Goal: Information Seeking & Learning: Learn about a topic

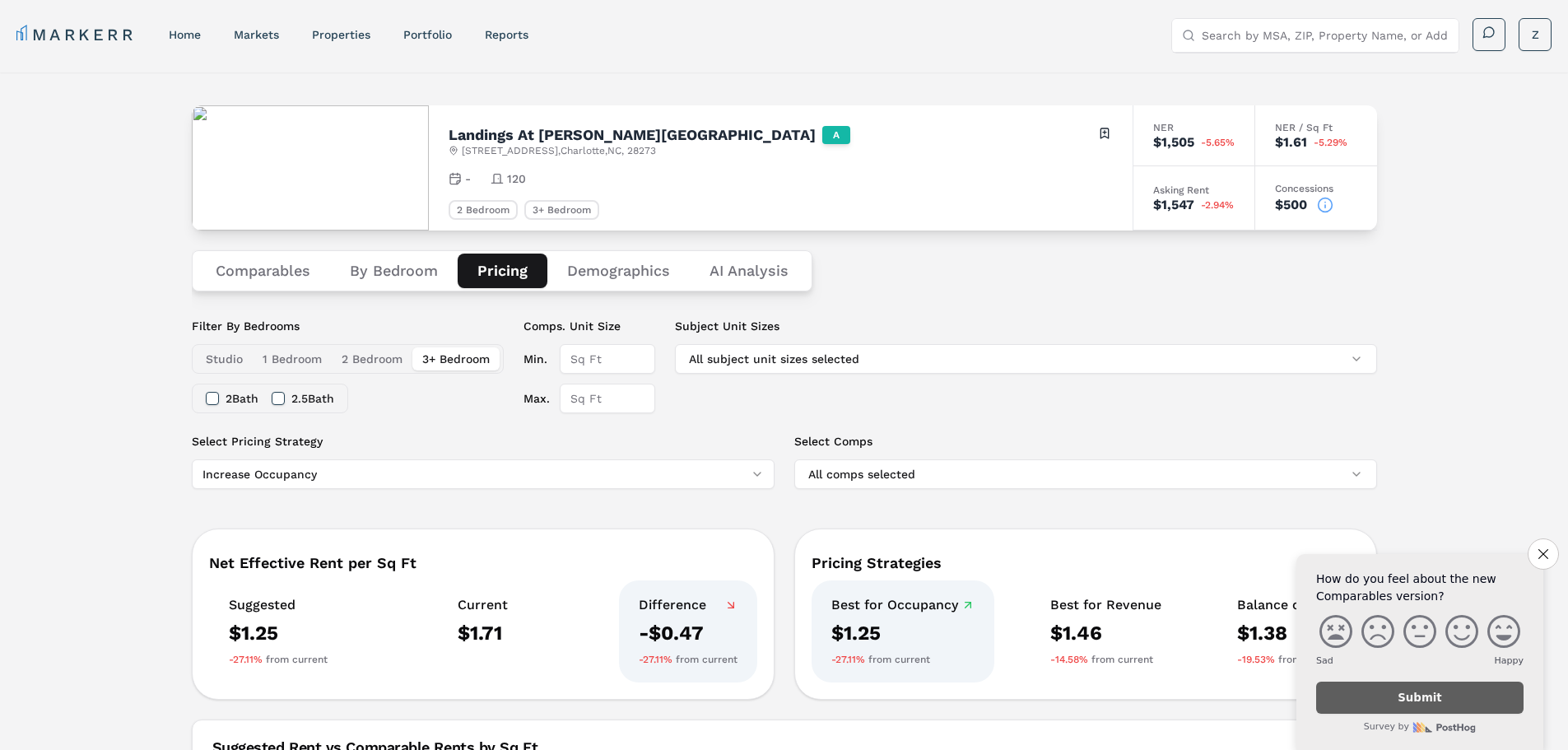
scroll to position [0, 331]
click at [1327, 205] on icon at bounding box center [1325, 204] width 17 height 17
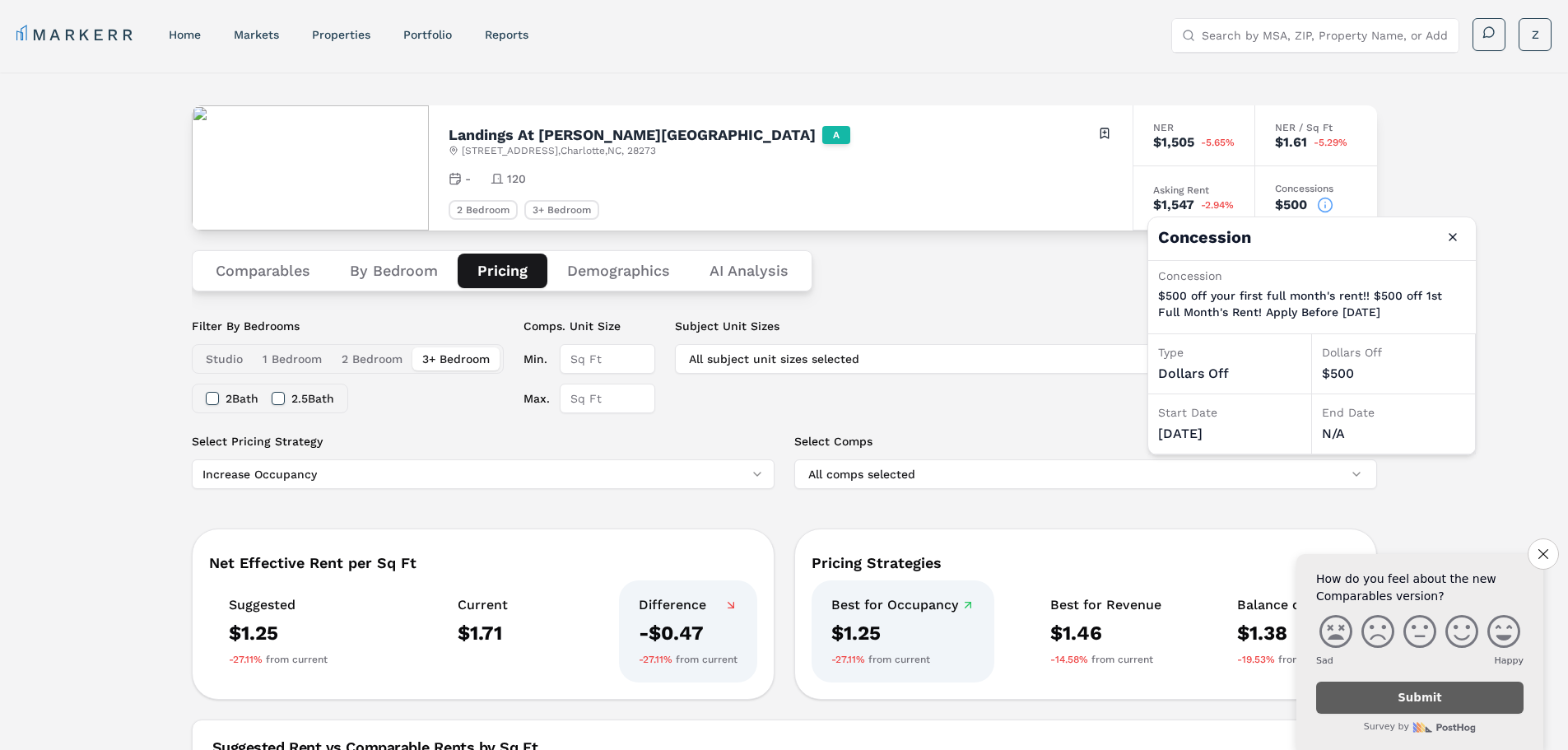
click at [1059, 278] on div "Comparables By Bedroom Pricing Demographics AI Analysis" at bounding box center [784, 270] width 1185 height 80
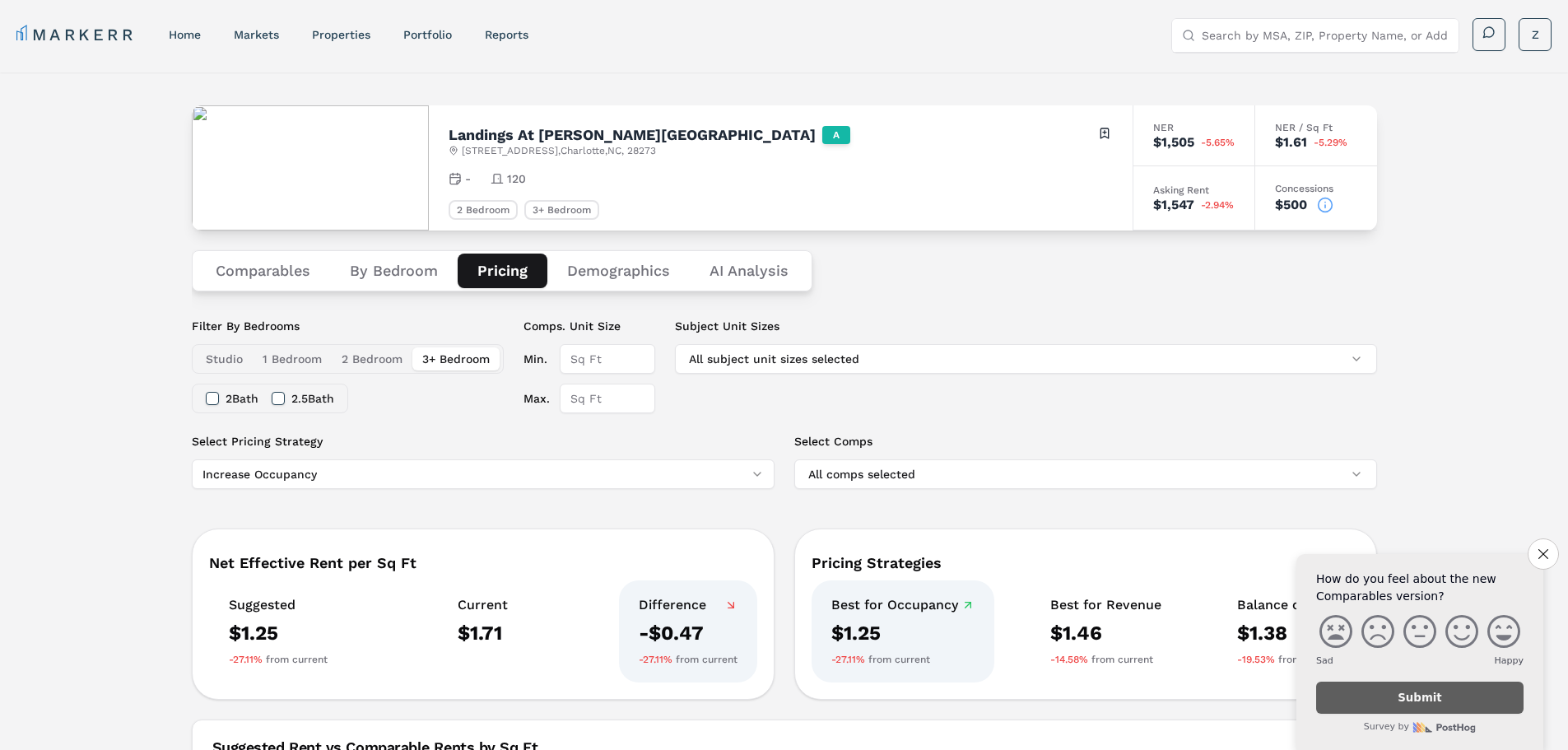
click at [591, 266] on button "Demographics" at bounding box center [619, 270] width 143 height 35
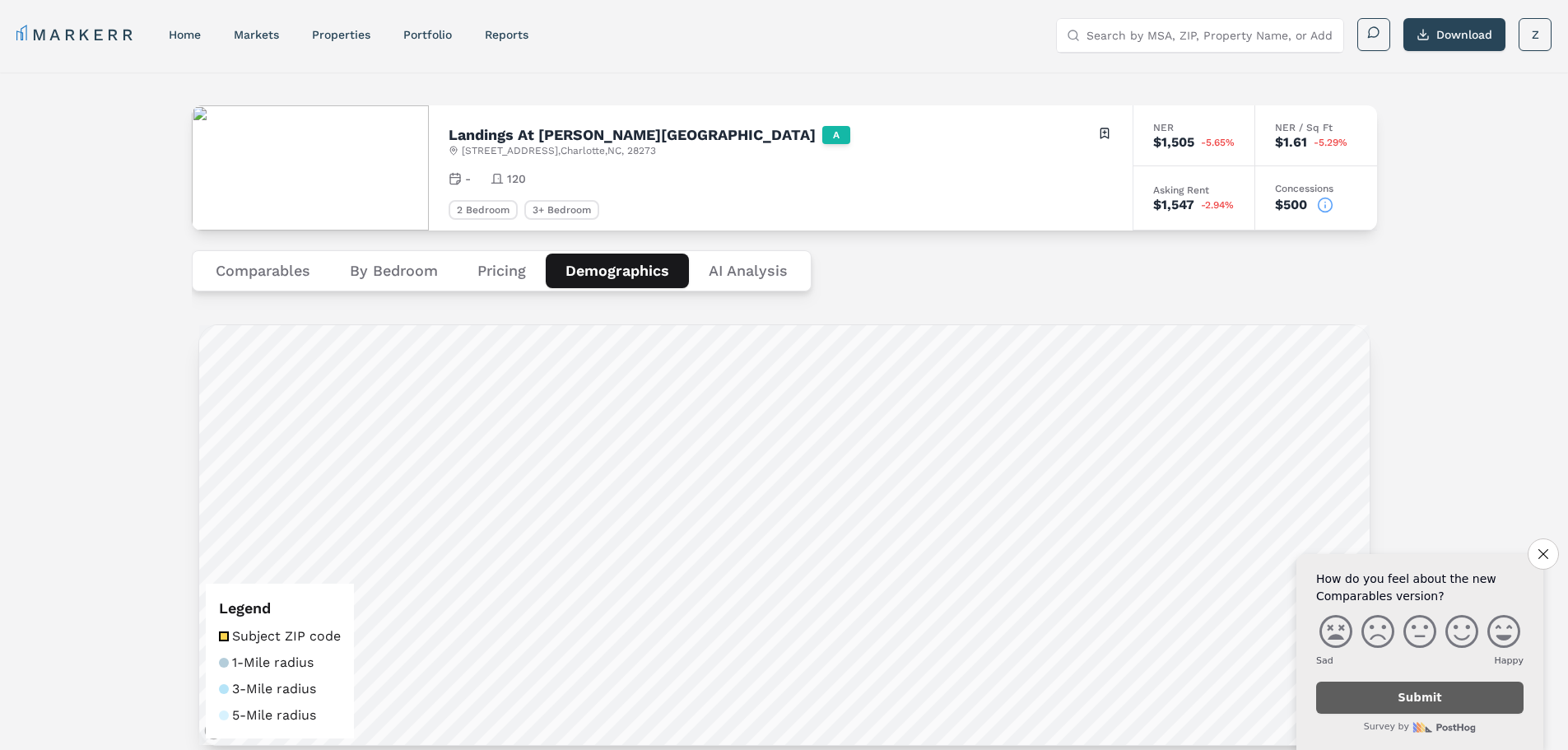
click at [268, 274] on button "Comparables" at bounding box center [262, 270] width 134 height 35
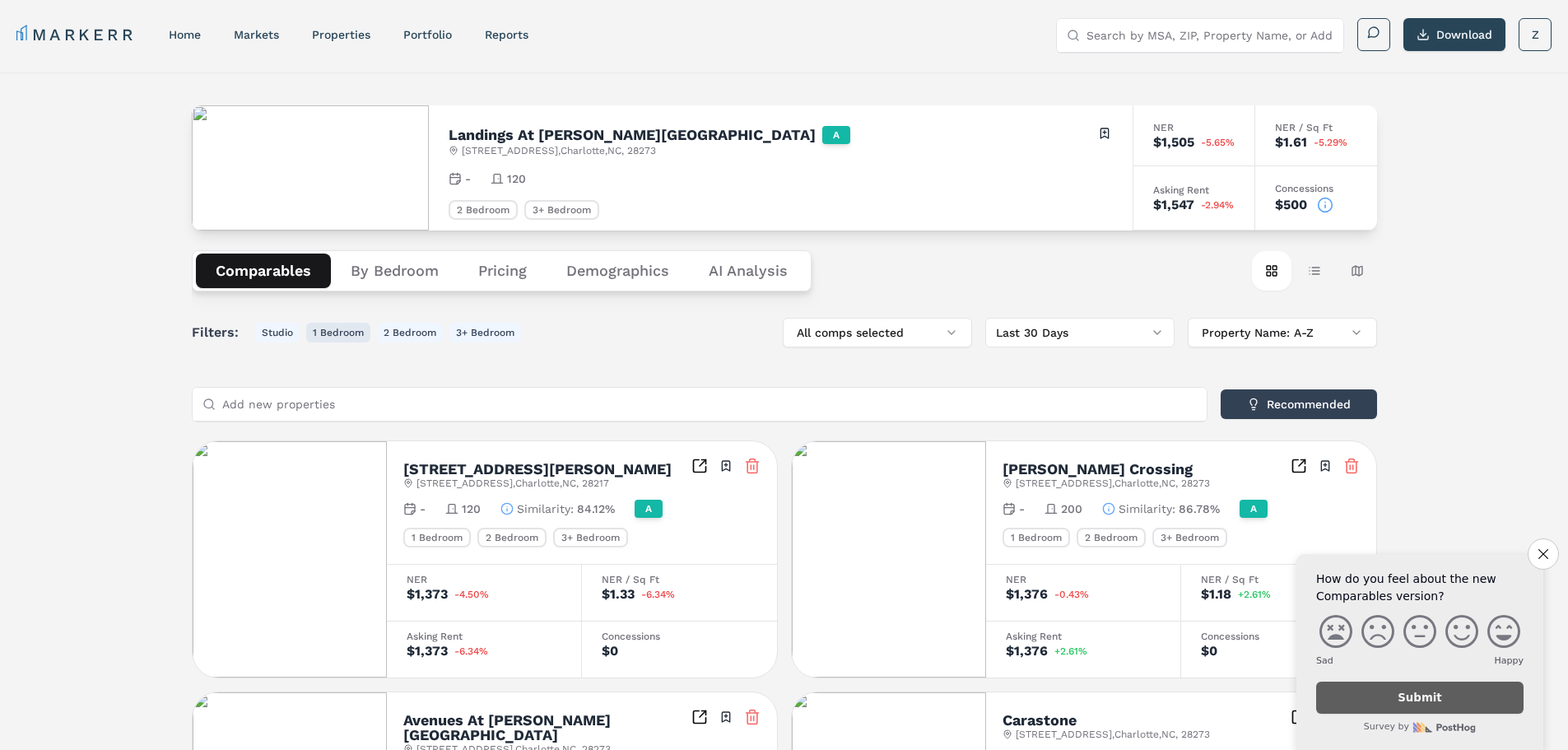
click at [345, 329] on button "1 Bedroom" at bounding box center [338, 332] width 65 height 20
click at [407, 277] on button "By Bedroom" at bounding box center [394, 270] width 128 height 35
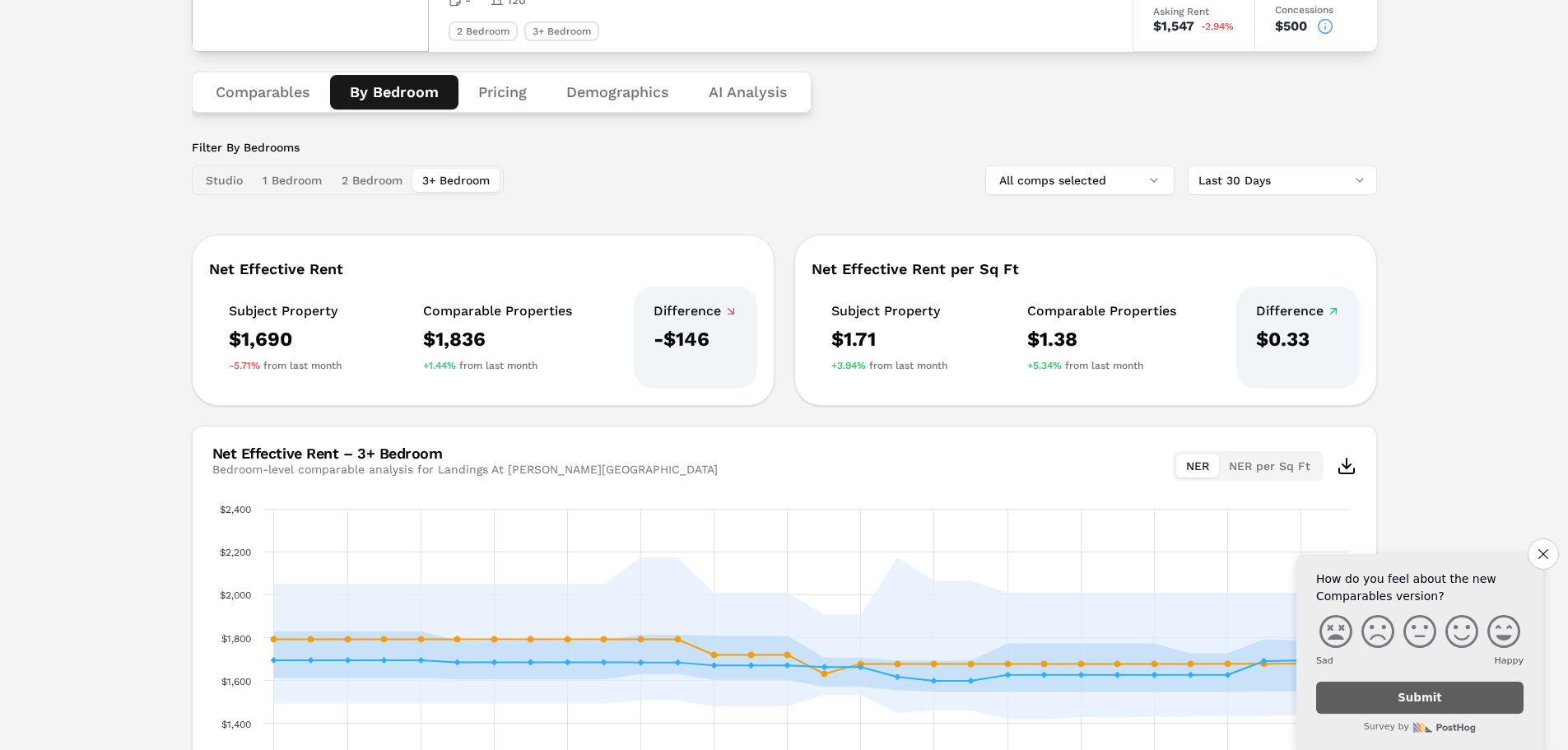
scroll to position [177, 0]
click at [265, 74] on div "Comparables By Bedroom Pricing Demographics AI Analysis" at bounding box center [501, 93] width 620 height 41
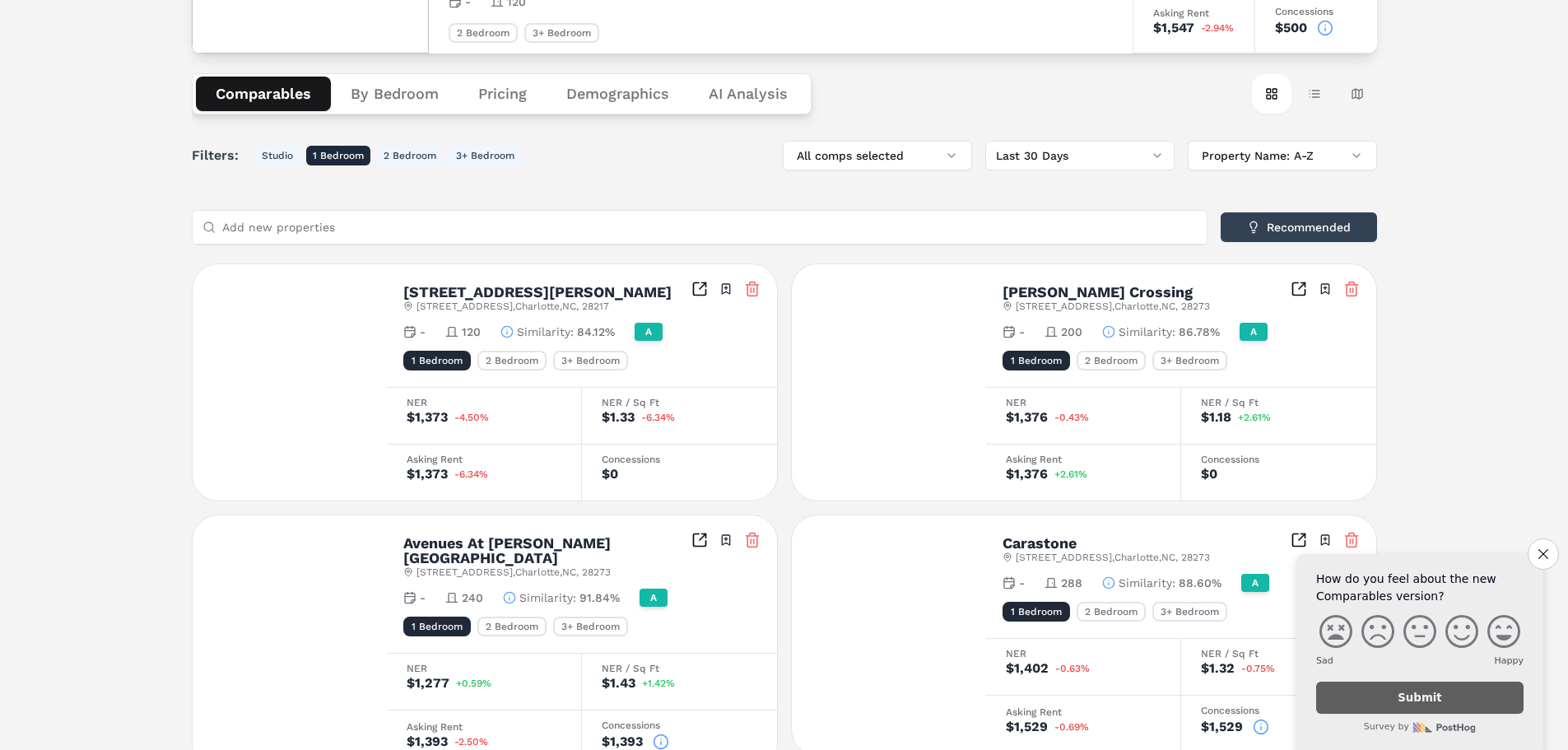
click at [272, 85] on button "Comparables" at bounding box center [263, 93] width 135 height 35
click at [146, 283] on div "Landings At [PERSON_NAME][GEOGRAPHIC_DATA] A [STREET_ADDRESS] Toggle portfolio …" at bounding box center [784, 739] width 1568 height 1687
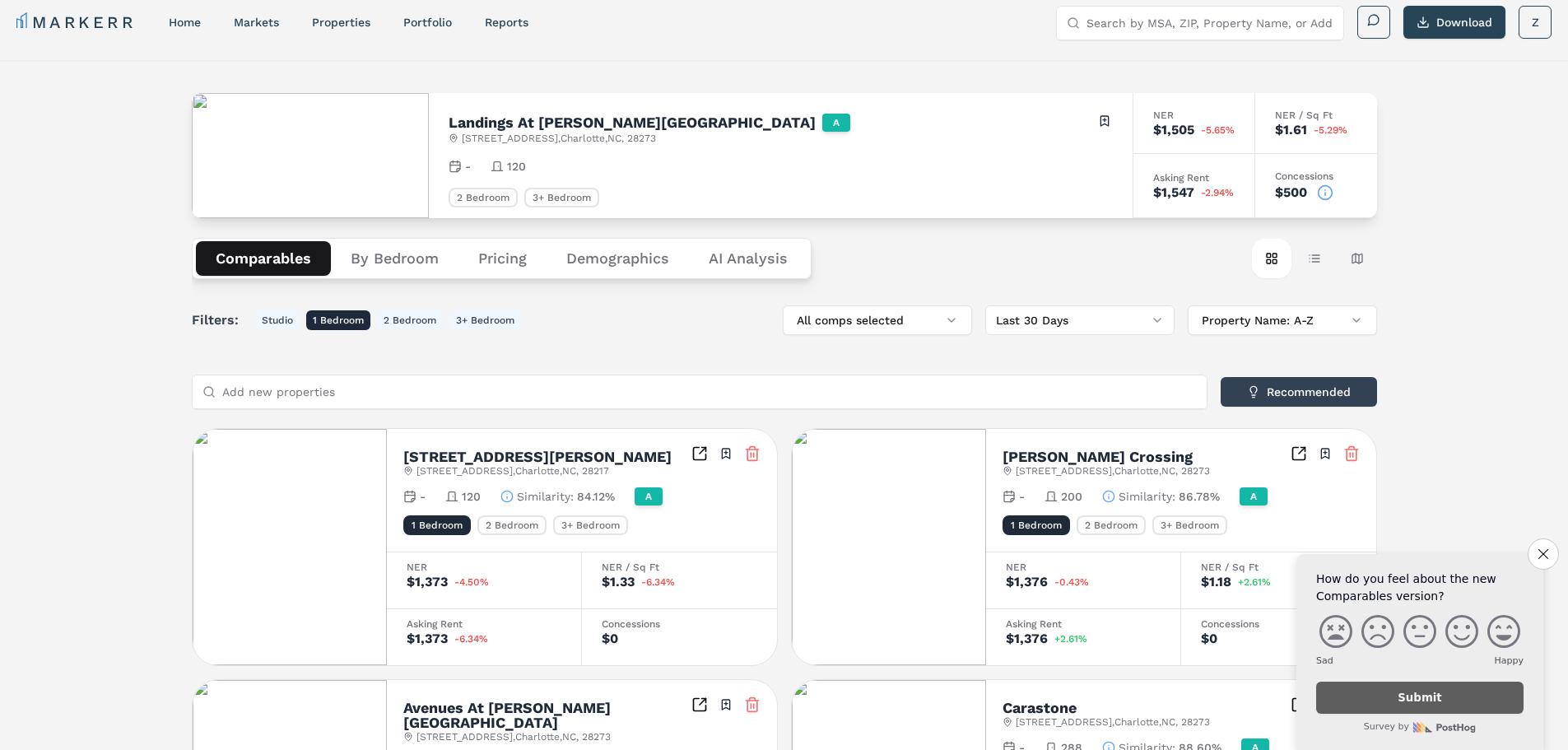
scroll to position [259, 0]
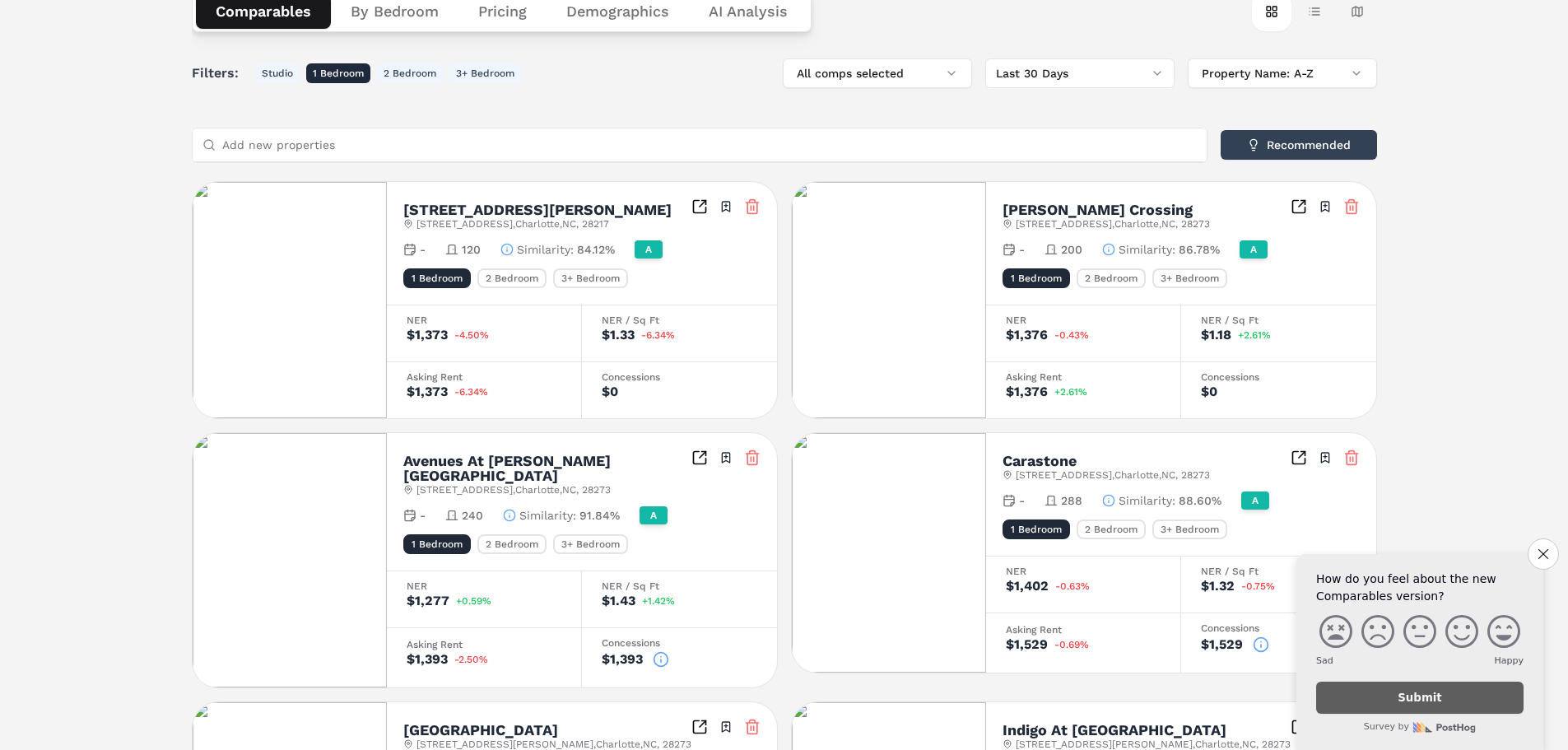
click at [548, 483] on span "[STREET_ADDRESS]" at bounding box center [514, 489] width 195 height 13
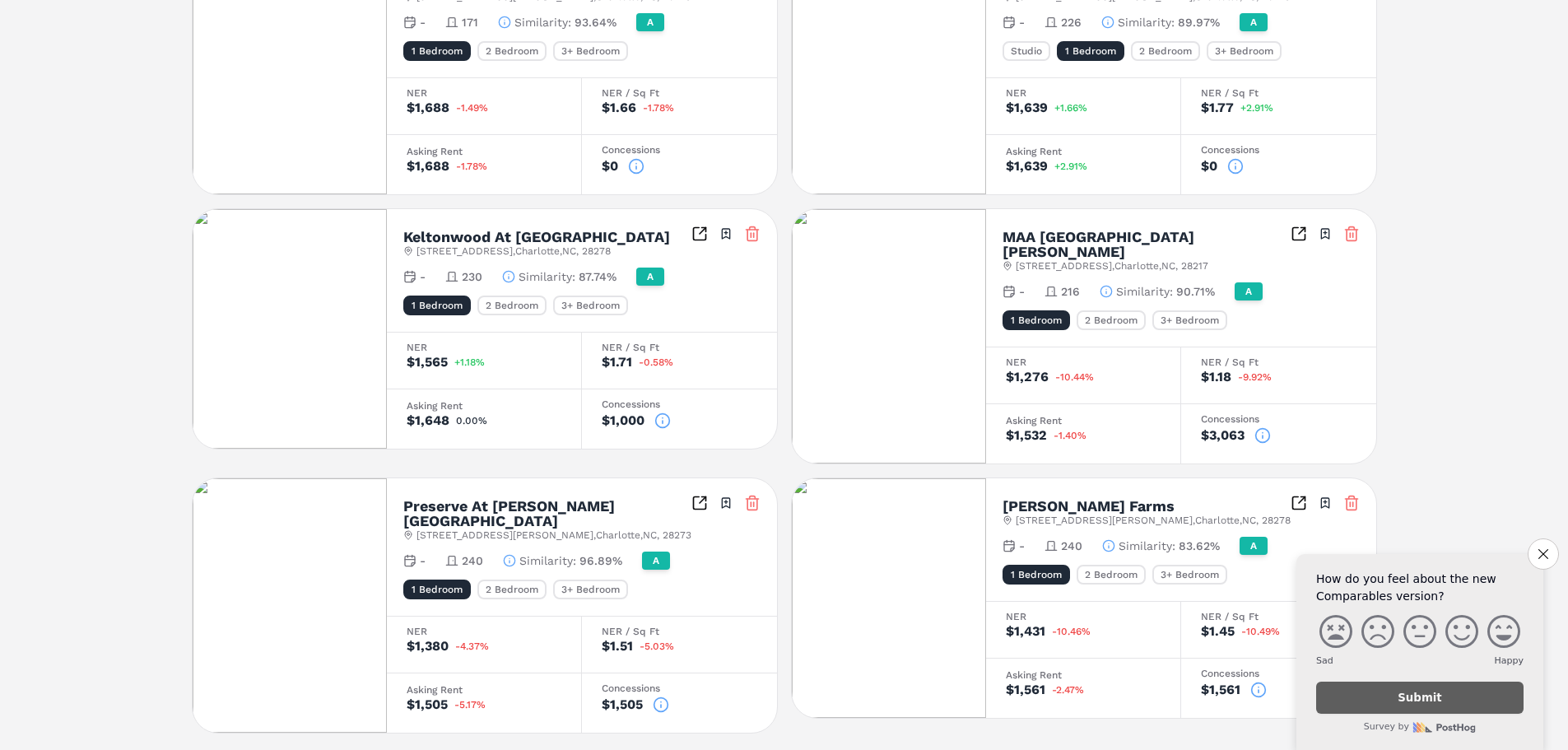
scroll to position [1008, 0]
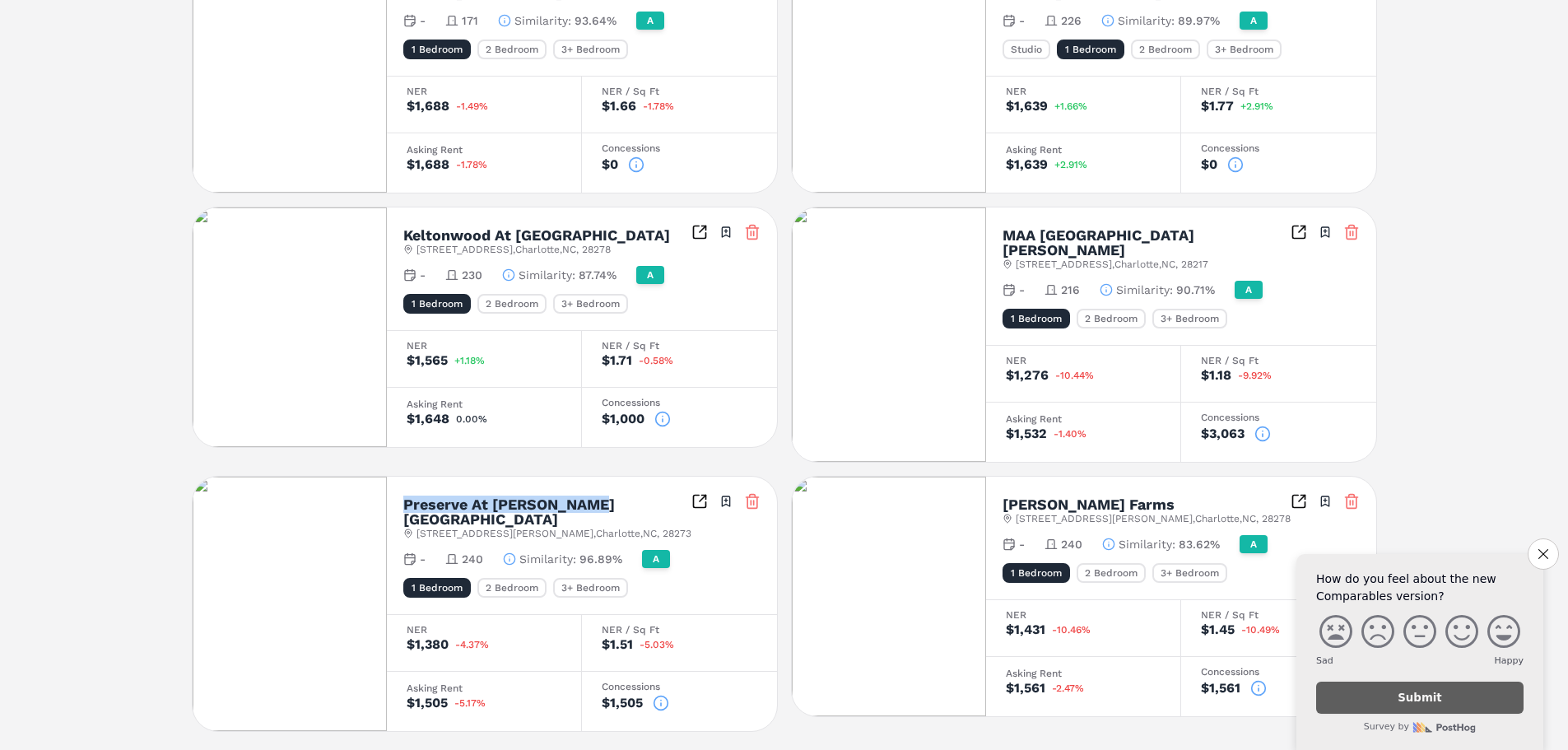
drag, startPoint x: 596, startPoint y: 475, endPoint x: 402, endPoint y: 471, distance: 194.0
click at [402, 476] on div "Preserve At [PERSON_NAME][GEOGRAPHIC_DATA] [STREET_ADDRESS][PERSON_NAME] Toggle…" at bounding box center [582, 545] width 390 height 138
copy h2 "Preserve At [PERSON_NAME][GEOGRAPHIC_DATA]"
